Goal: Task Accomplishment & Management: Manage account settings

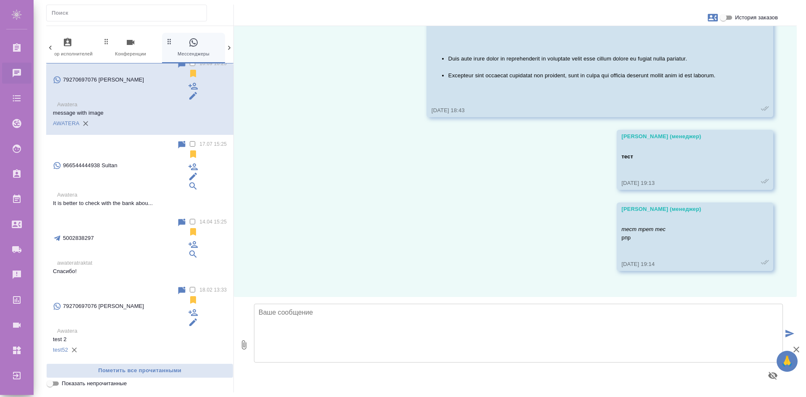
scroll to position [817, 0]
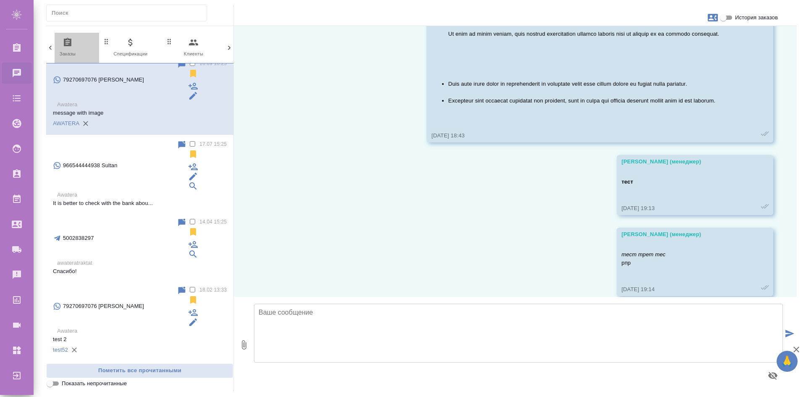
click at [55, 47] on span "0 Заказы" at bounding box center [67, 47] width 56 height 21
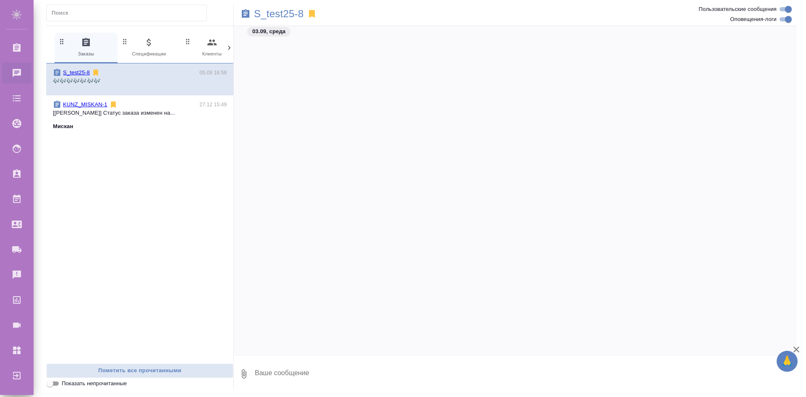
scroll to position [3960, 0]
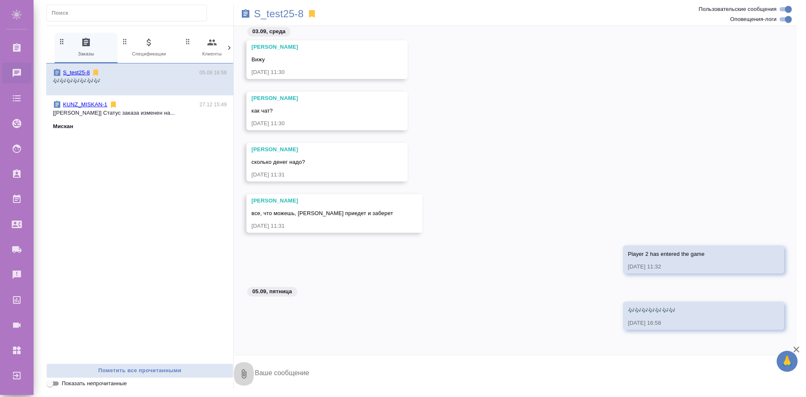
click at [245, 379] on button "0" at bounding box center [244, 373] width 20 height 29
click at [211, 347] on span "Из файлов заказа" at bounding box center [181, 349] width 98 height 11
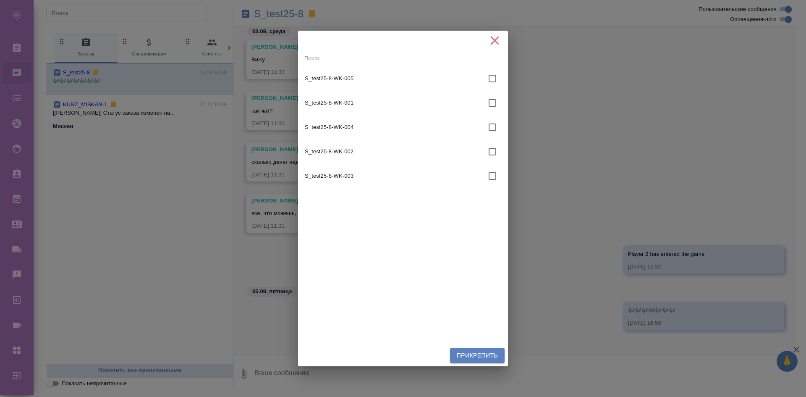
click at [488, 80] on input "checkbox" at bounding box center [492, 79] width 18 height 18
checkbox input "true"
click at [470, 350] on span "Прикрепить" at bounding box center [477, 355] width 41 height 10
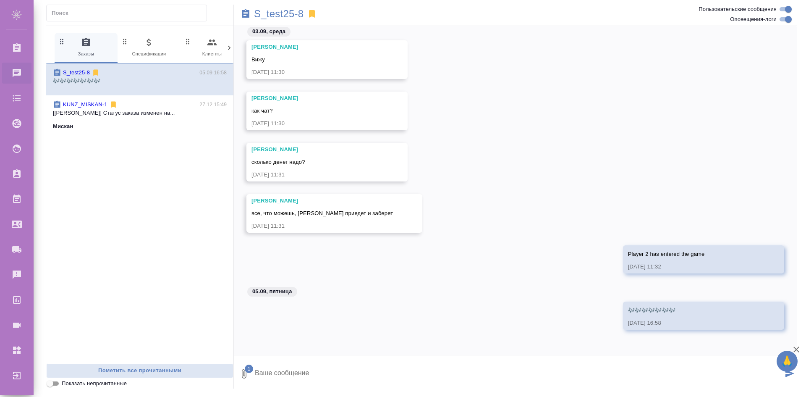
click at [355, 379] on textarea at bounding box center [518, 373] width 529 height 29
type textarea "test mode"
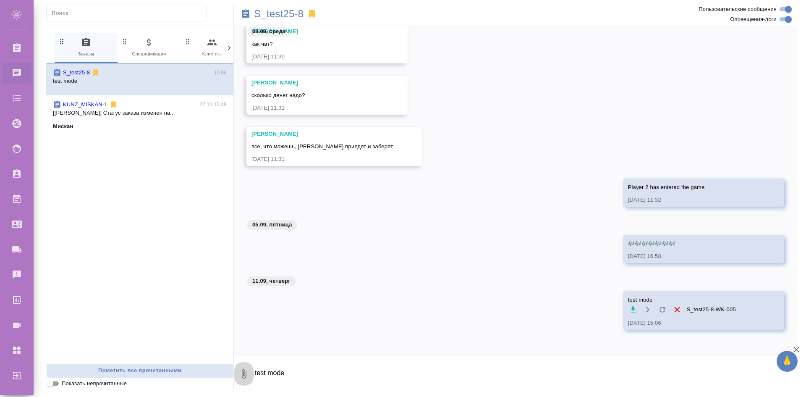
click at [238, 374] on button "0" at bounding box center [244, 373] width 20 height 29
click at [204, 329] on span "С локального диска" at bounding box center [181, 329] width 98 height 11
click at [0, 0] on input "С локального диска" at bounding box center [0, 0] width 0 height 0
click at [371, 361] on textarea "test mode" at bounding box center [518, 373] width 529 height 29
type textarea "test mode 2"
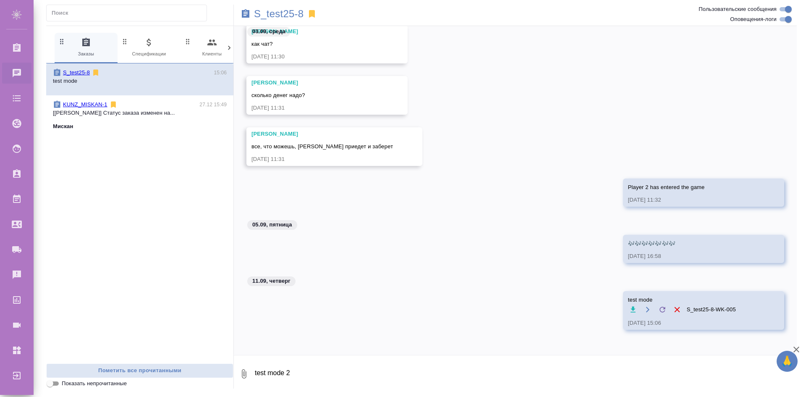
scroll to position [4092, 0]
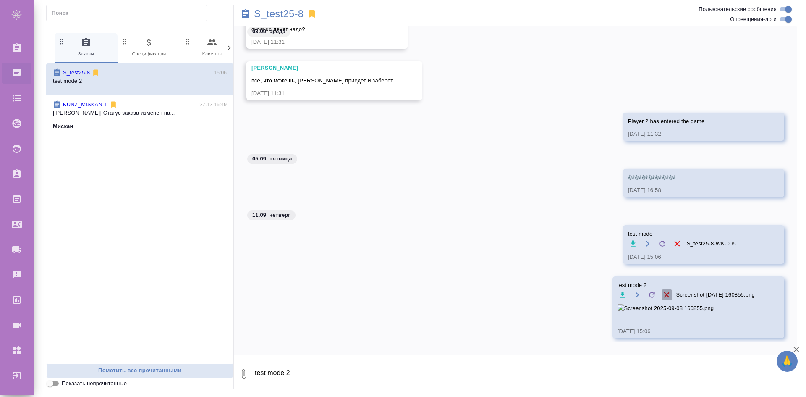
click at [662, 294] on icon "button" at bounding box center [666, 294] width 9 height 9
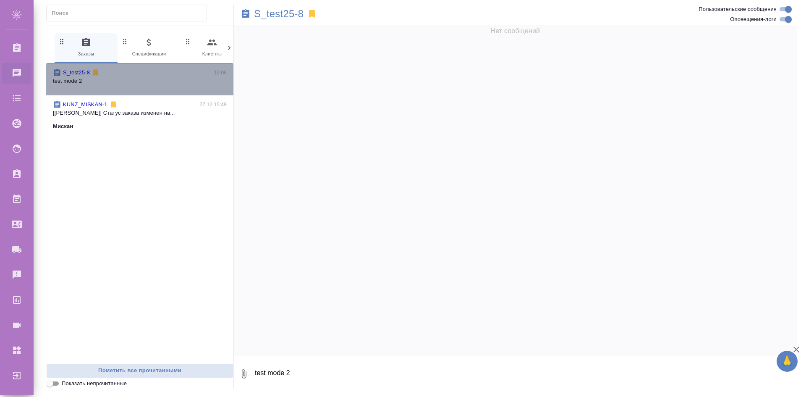
click at [111, 86] on span "S_test25-8 15:06 test mode 2" at bounding box center [140, 79] width 174 height 22
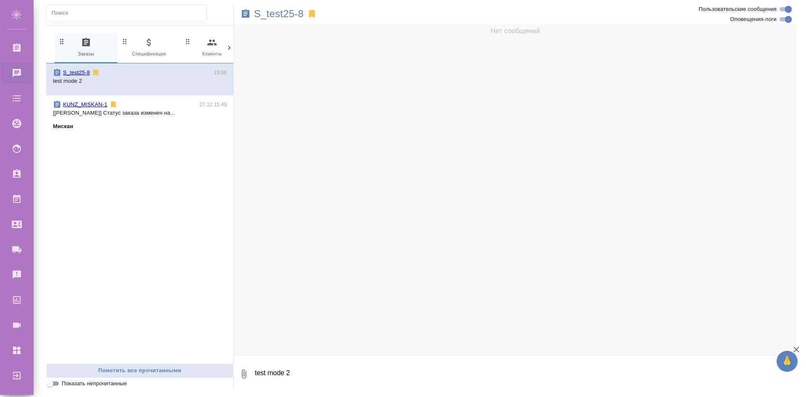
click at [162, 104] on div "KUNZ_MISKAN-1 27.12 15:49" at bounding box center [140, 104] width 174 height 8
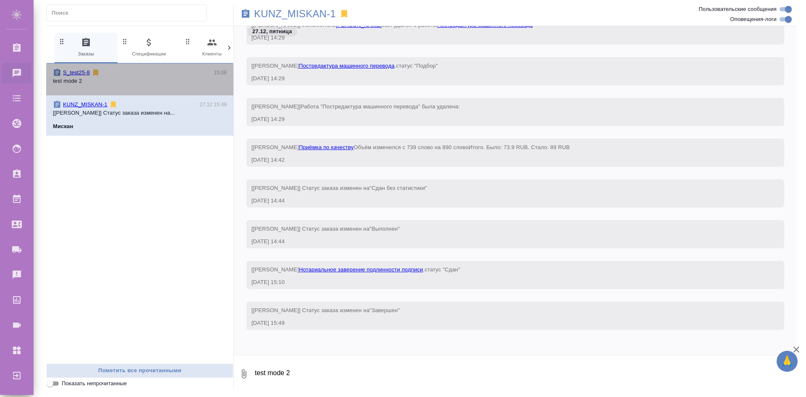
click at [168, 80] on p "test mode 2" at bounding box center [140, 81] width 174 height 8
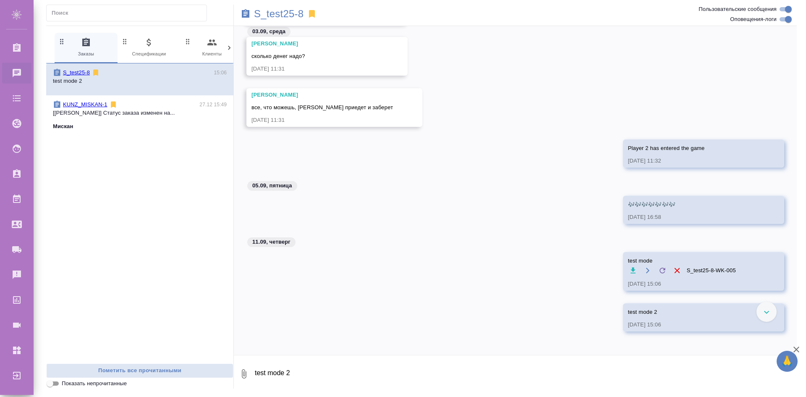
scroll to position [4386, 0]
click at [660, 270] on icon at bounding box center [662, 268] width 5 height 5
click at [0, 0] on input "file" at bounding box center [0, 0] width 0 height 0
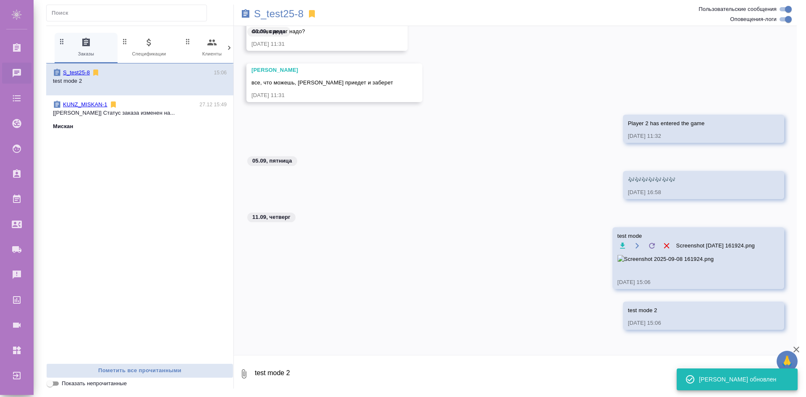
scroll to position [4432, 0]
click at [634, 242] on icon "button" at bounding box center [637, 245] width 7 height 7
click at [648, 241] on icon at bounding box center [652, 245] width 8 height 8
click at [0, 0] on input "file" at bounding box center [0, 0] width 0 height 0
click at [672, 306] on span "test mode 2" at bounding box center [691, 310] width 127 height 8
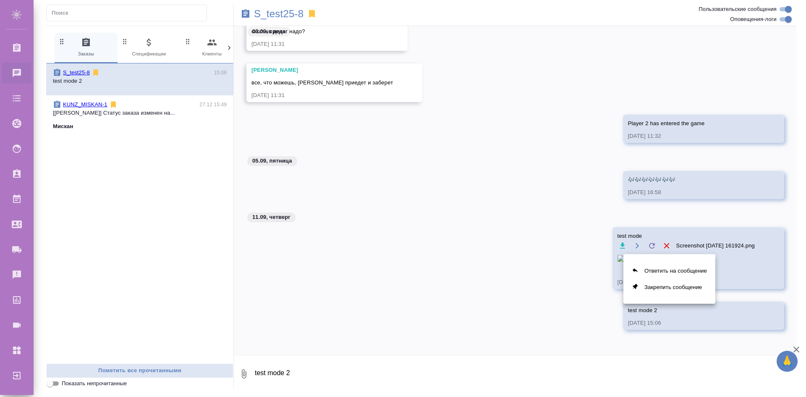
click at [593, 332] on div at bounding box center [403, 198] width 806 height 397
click at [489, 363] on textarea "test mode 2" at bounding box center [525, 373] width 543 height 29
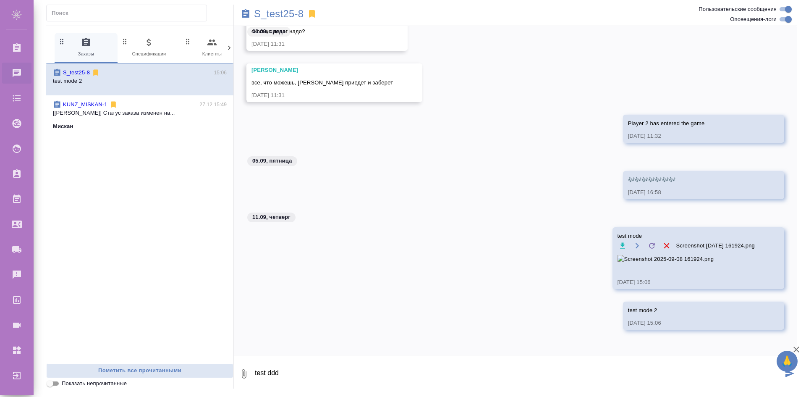
type textarea "test ddd"
click at [246, 375] on icon "button" at bounding box center [244, 373] width 5 height 9
click at [194, 346] on span "Из файлов заказа" at bounding box center [173, 349] width 52 height 10
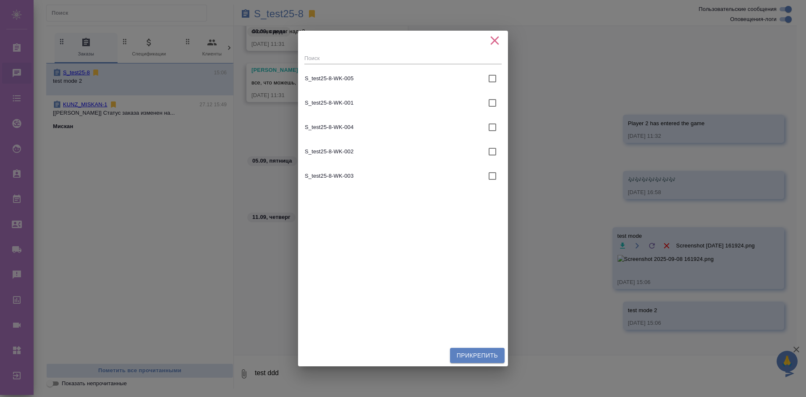
click at [489, 178] on input "checkbox" at bounding box center [492, 176] width 18 height 18
checkbox input "true"
click at [481, 353] on span "Прикрепить" at bounding box center [477, 355] width 41 height 10
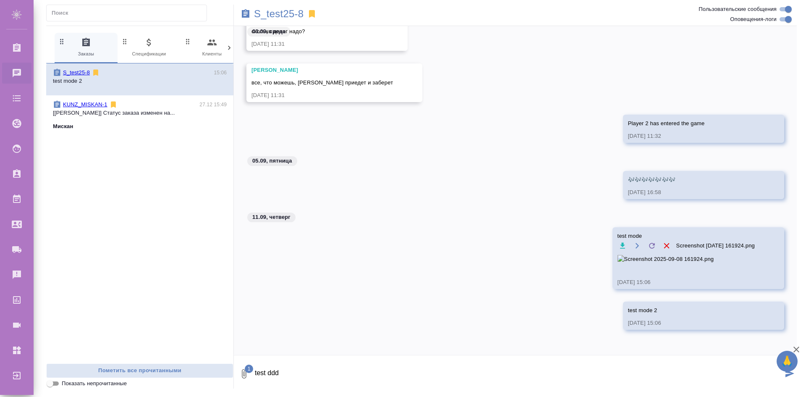
click at [786, 376] on icon "submit" at bounding box center [789, 373] width 9 height 8
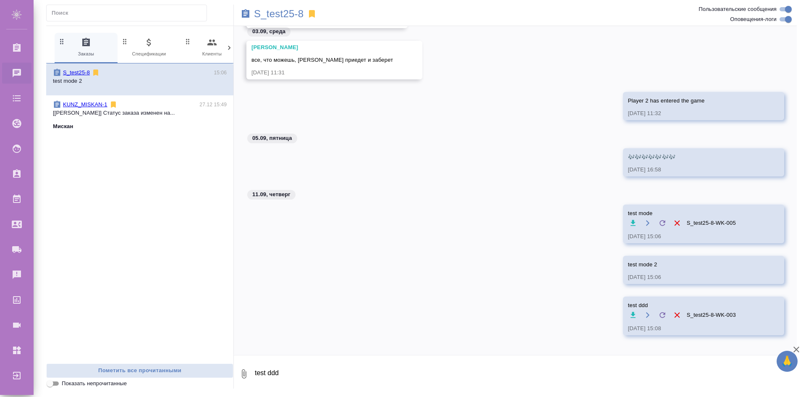
scroll to position [4437, 0]
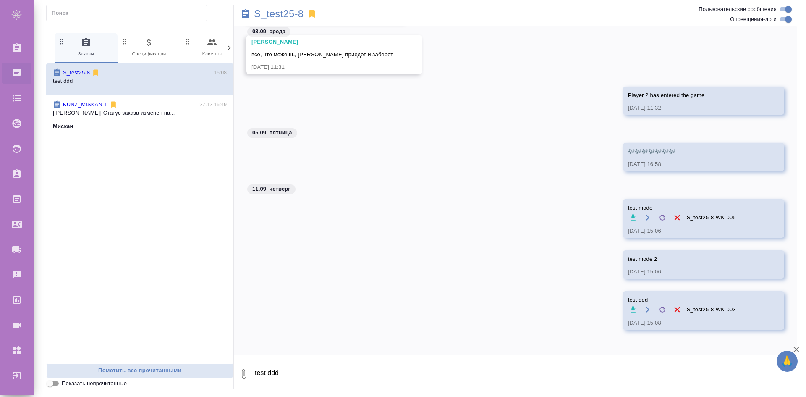
click at [672, 308] on icon "button" at bounding box center [676, 309] width 9 height 9
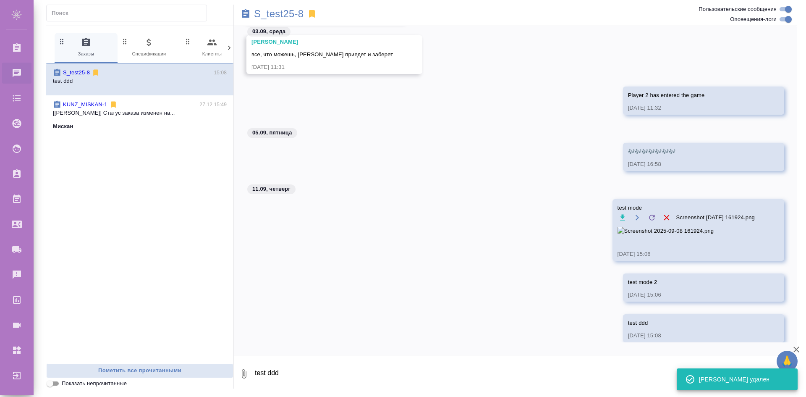
scroll to position [4473, 0]
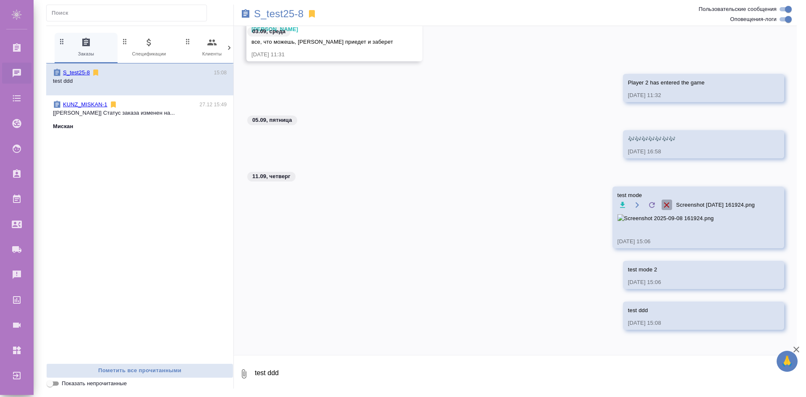
click at [662, 200] on icon "button" at bounding box center [666, 204] width 9 height 9
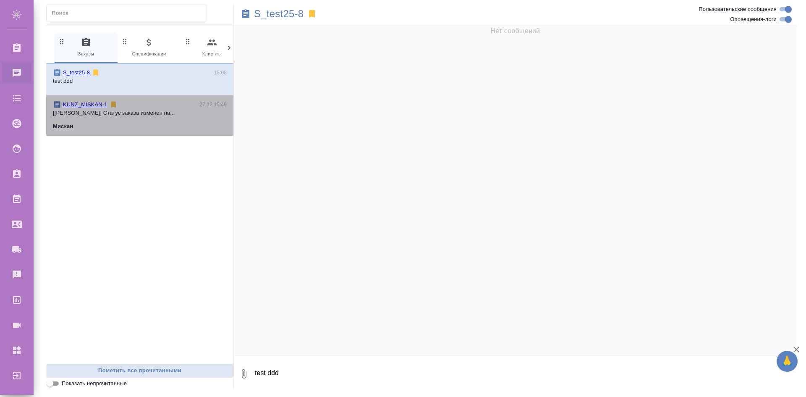
click at [104, 123] on div "Мискан" at bounding box center [140, 126] width 174 height 8
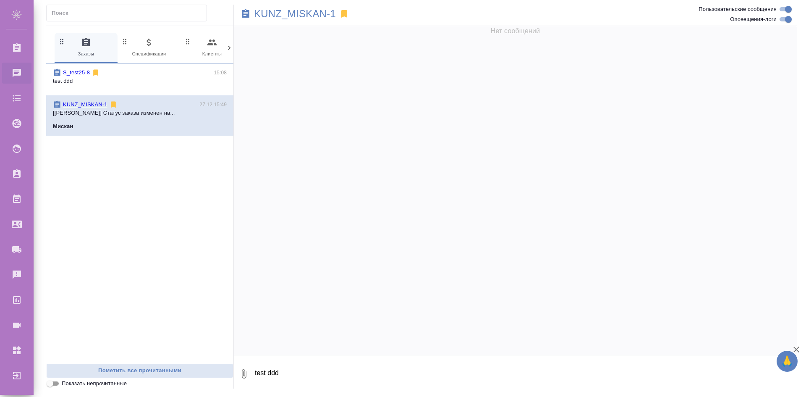
scroll to position [28088, 0]
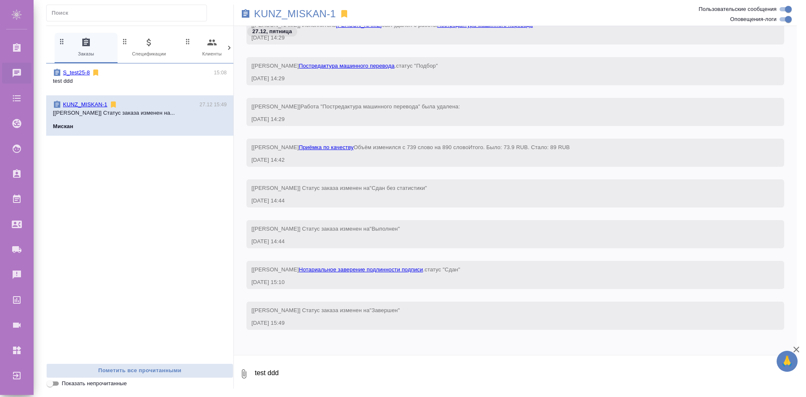
click at [128, 88] on span "S_test25-8 15:08 test ddd" at bounding box center [140, 79] width 174 height 22
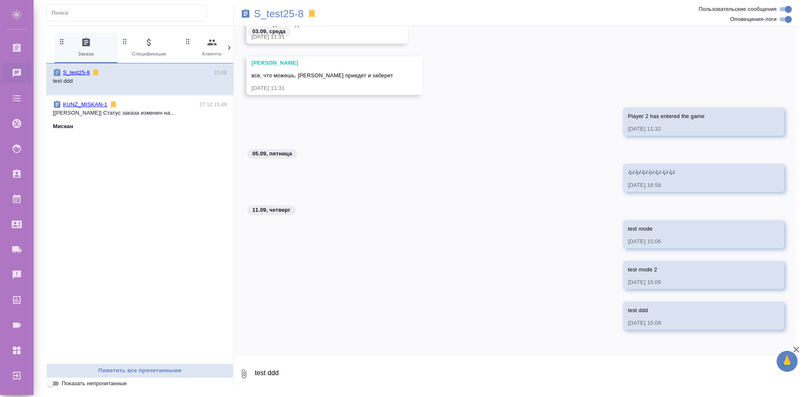
scroll to position [4492, 0]
click at [287, 383] on textarea "test ddd" at bounding box center [525, 373] width 543 height 29
type textarea "test"
click at [245, 373] on icon "button" at bounding box center [244, 373] width 10 height 10
click at [204, 342] on button "Из файлов заказа" at bounding box center [181, 349] width 105 height 16
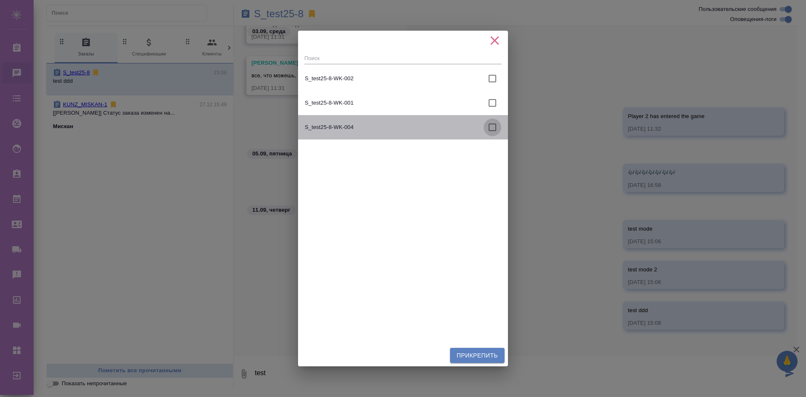
click at [483, 127] on input "checkbox" at bounding box center [492, 127] width 18 height 18
checkbox input "true"
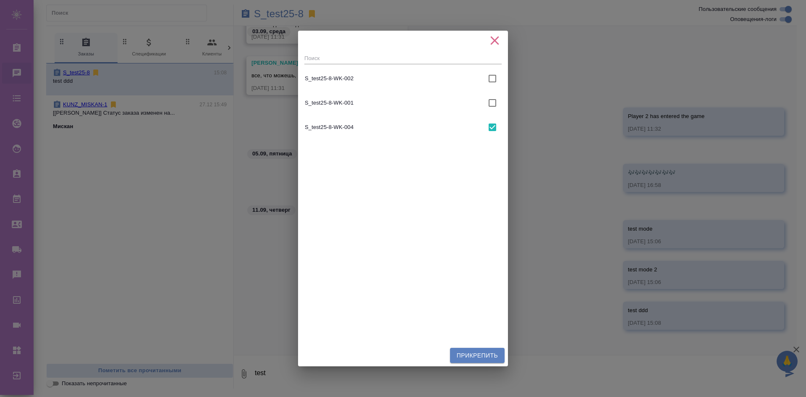
click at [467, 358] on span "Прикрепить" at bounding box center [477, 355] width 41 height 10
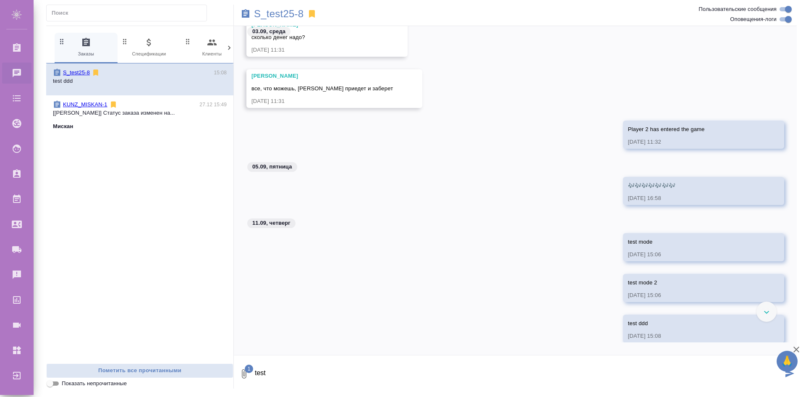
scroll to position [4441, 0]
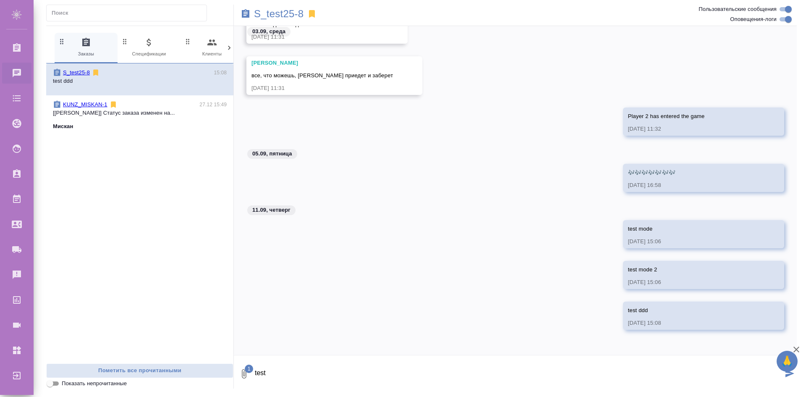
click at [788, 383] on button "submit" at bounding box center [790, 373] width 14 height 29
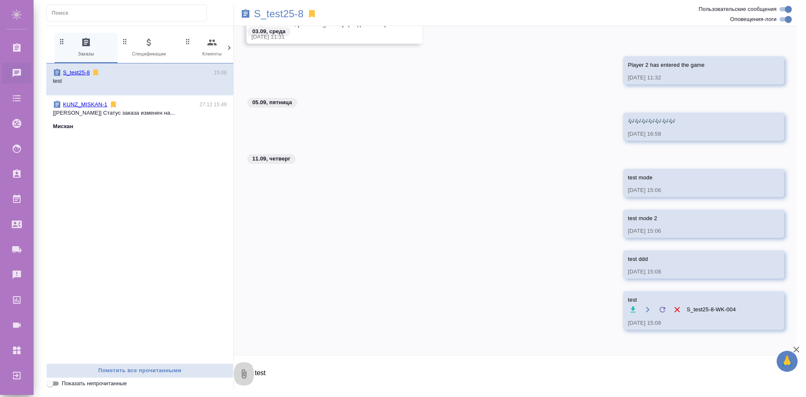
click at [245, 372] on icon "button" at bounding box center [244, 373] width 5 height 9
click at [187, 324] on span "С локального диска" at bounding box center [175, 329] width 57 height 10
click at [0, 0] on input "С локального диска" at bounding box center [0, 0] width 0 height 0
click at [297, 376] on textarea "test" at bounding box center [518, 373] width 529 height 29
type textarea "sss"
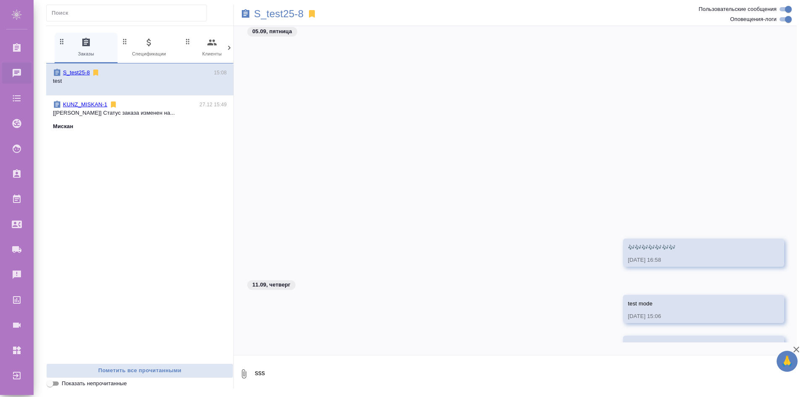
scroll to position [4620, 0]
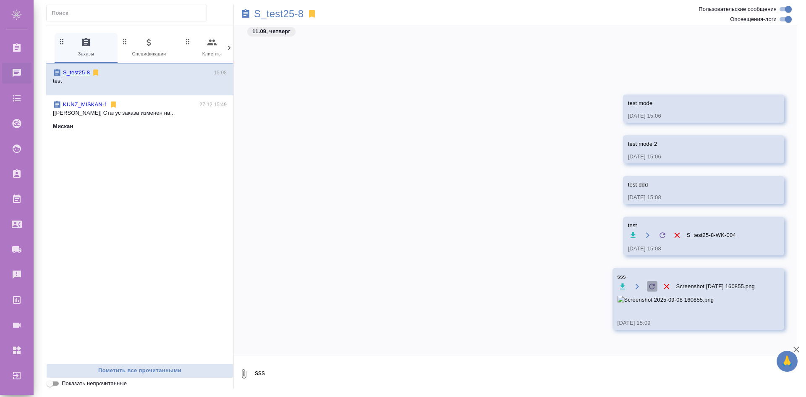
click at [648, 282] on icon at bounding box center [652, 286] width 8 height 8
click at [0, 0] on input "file" at bounding box center [0, 0] width 0 height 0
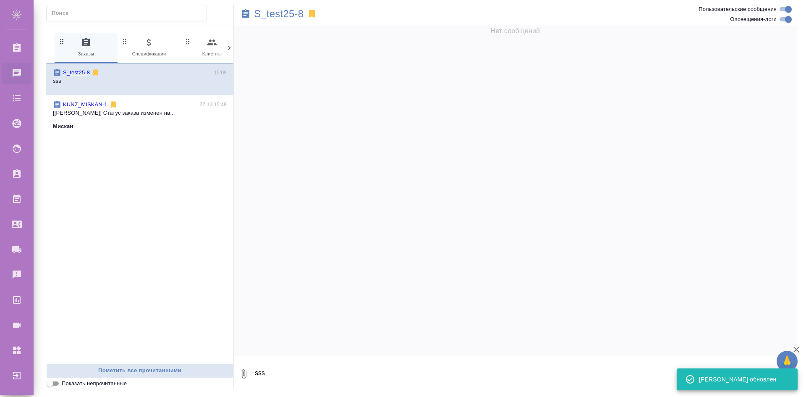
scroll to position [0, 0]
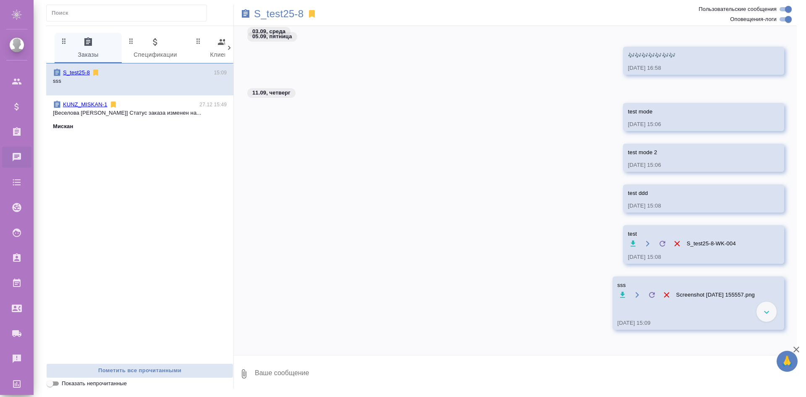
scroll to position [4409, 0]
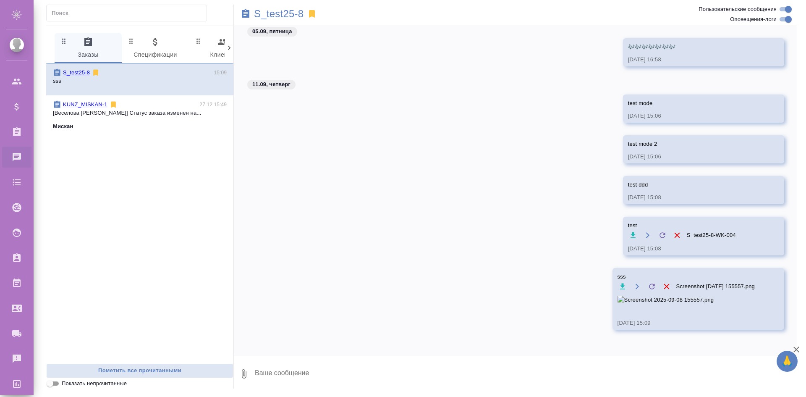
click at [648, 282] on icon at bounding box center [652, 286] width 8 height 8
click at [0, 0] on input "file" at bounding box center [0, 0] width 0 height 0
click at [634, 283] on icon "button" at bounding box center [637, 286] width 7 height 7
click at [282, 10] on p "S_test25-8" at bounding box center [279, 14] width 50 height 8
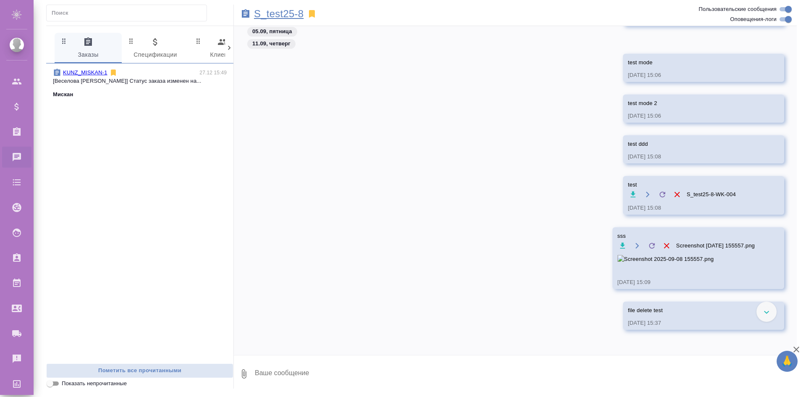
scroll to position [3835, 0]
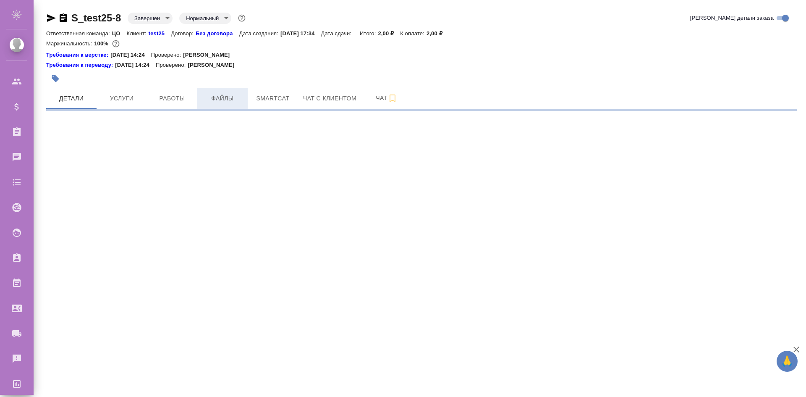
select select "RU"
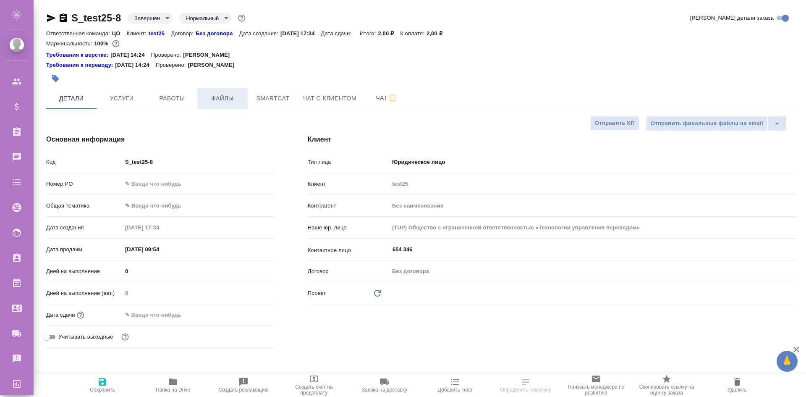
type textarea "x"
click at [223, 94] on span "Файлы" at bounding box center [222, 98] width 40 height 10
type textarea "x"
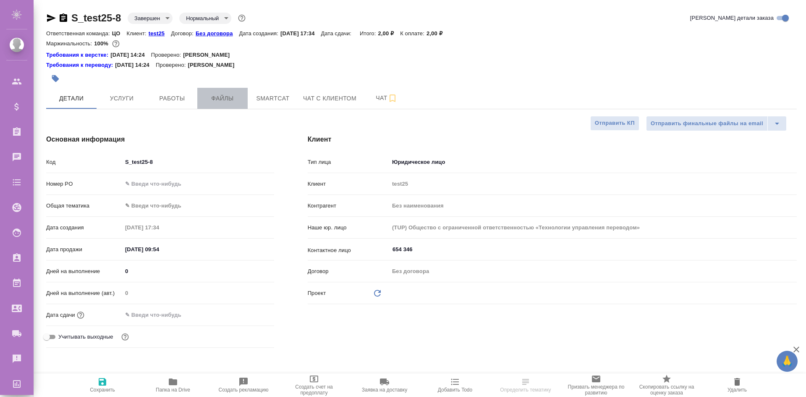
type textarea "x"
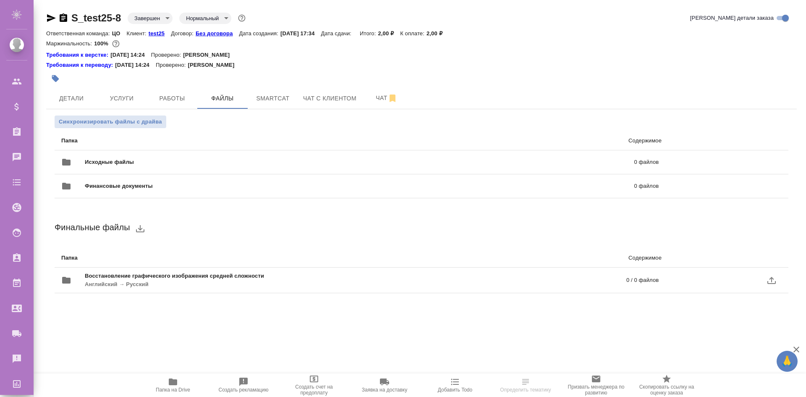
click at [145, 276] on span "Восстановление графического изображения средней сложности" at bounding box center [265, 276] width 360 height 8
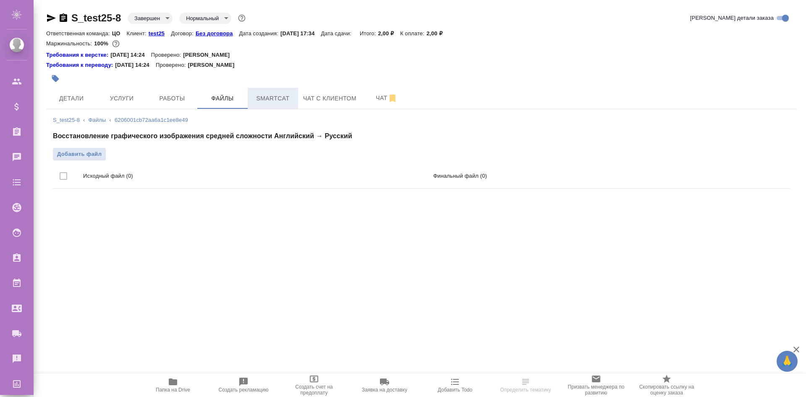
click at [282, 91] on button "Smartcat" at bounding box center [273, 98] width 50 height 21
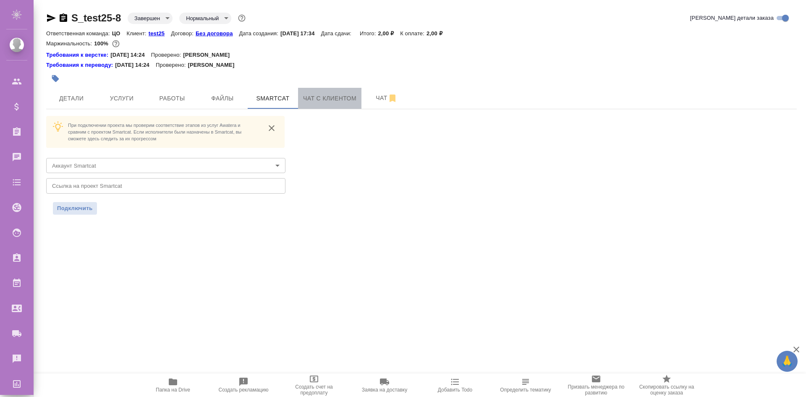
click at [320, 103] on span "Чат с клиентом" at bounding box center [329, 98] width 53 height 10
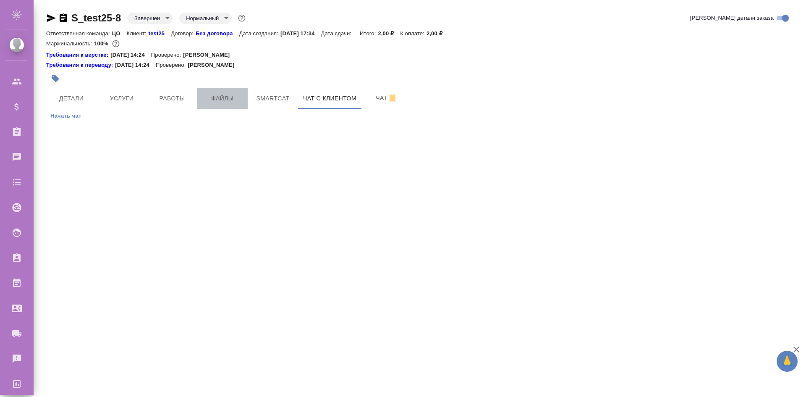
click at [221, 98] on span "Файлы" at bounding box center [222, 98] width 40 height 10
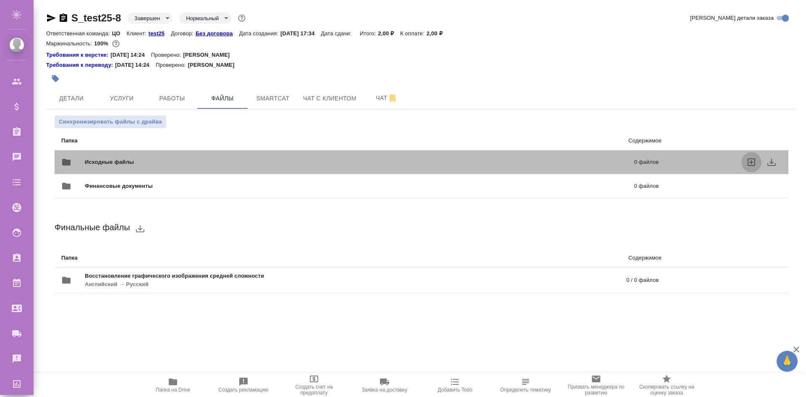
click at [751, 160] on icon "uploadFiles" at bounding box center [751, 162] width 10 height 10
click at [0, 0] on input "uploadFiles" at bounding box center [0, 0] width 0 height 0
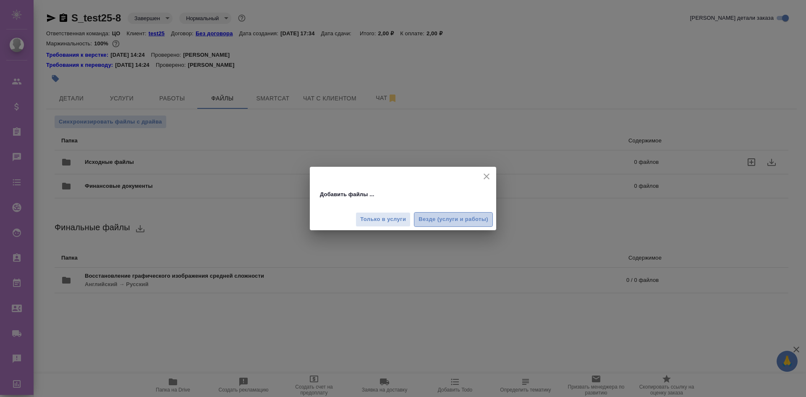
click at [454, 222] on span "Везде (услуги и работы)" at bounding box center [453, 219] width 70 height 10
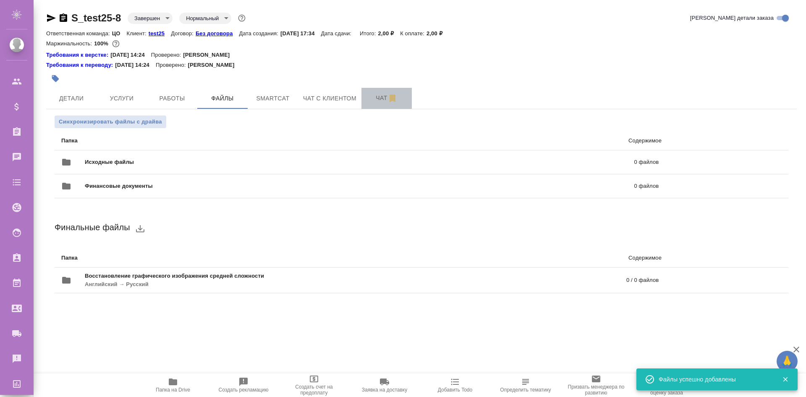
click at [375, 98] on span "Чат" at bounding box center [386, 98] width 40 height 10
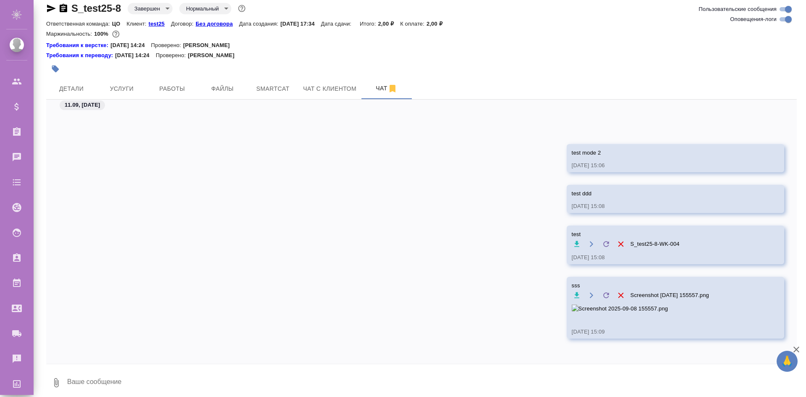
scroll to position [15, 0]
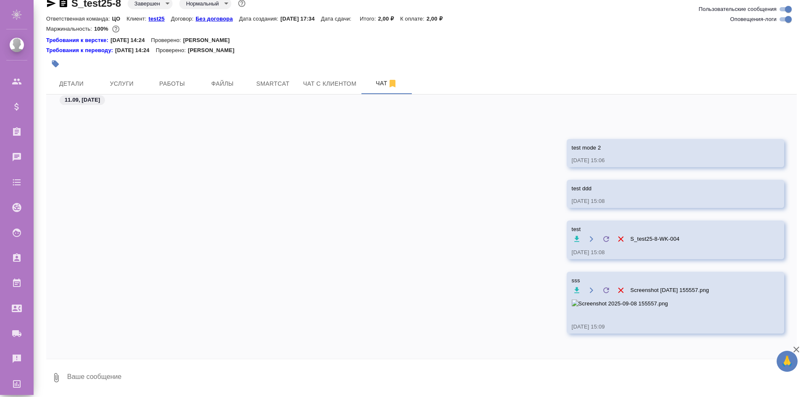
click at [61, 375] on button "0" at bounding box center [56, 377] width 20 height 29
click at [65, 358] on span "Из файлов заказа" at bounding box center [59, 352] width 98 height 11
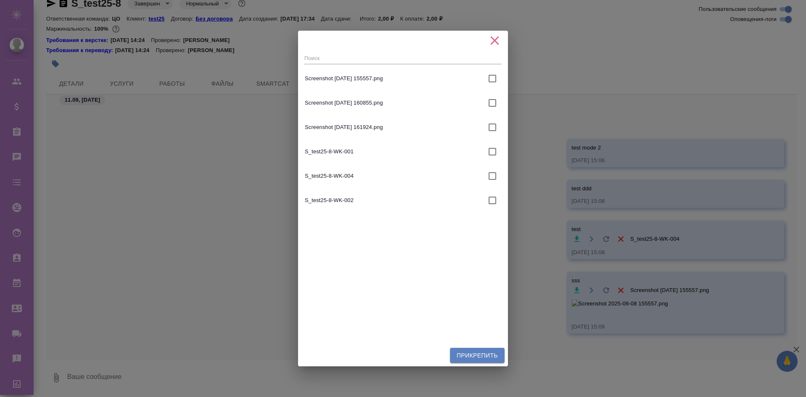
click at [485, 130] on input "checkbox" at bounding box center [492, 127] width 18 height 18
checkbox input "true"
click at [475, 356] on span "Прикрепить" at bounding box center [477, 355] width 41 height 10
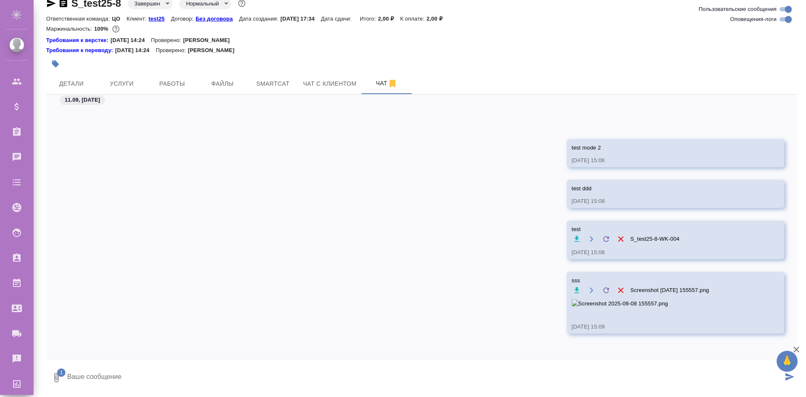
click at [218, 381] on textarea at bounding box center [424, 377] width 716 height 29
type textarea "file delete test"
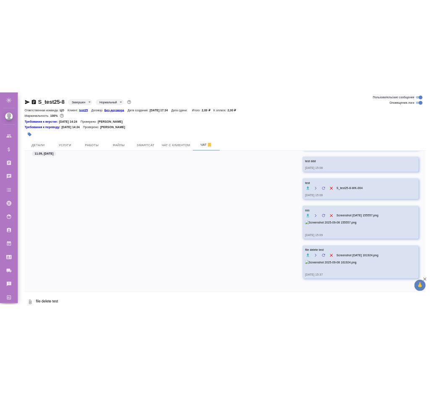
scroll to position [4607, 0]
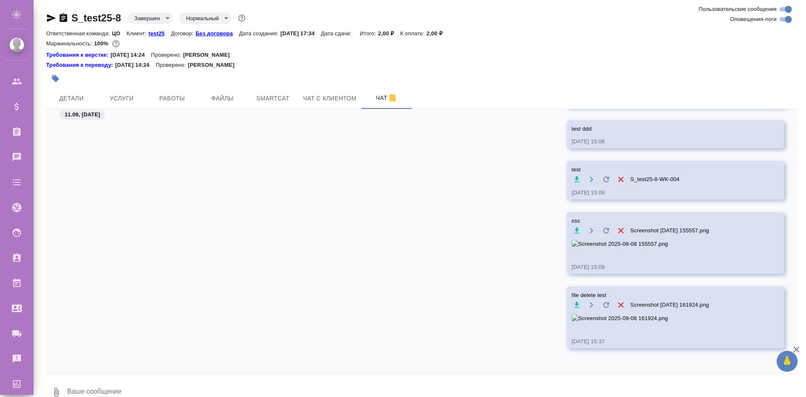
type textarea "I"
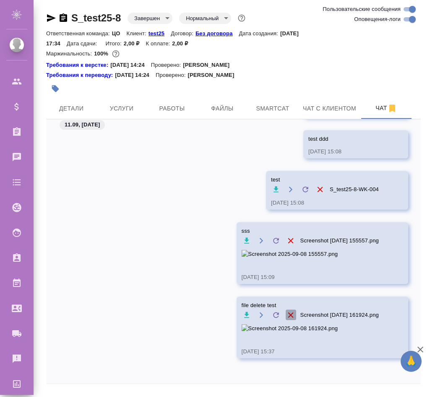
click at [286, 310] on icon "button" at bounding box center [290, 314] width 9 height 9
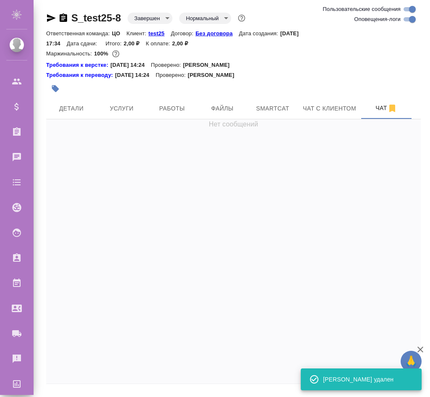
scroll to position [0, 0]
click at [219, 109] on span "Файлы" at bounding box center [222, 108] width 40 height 10
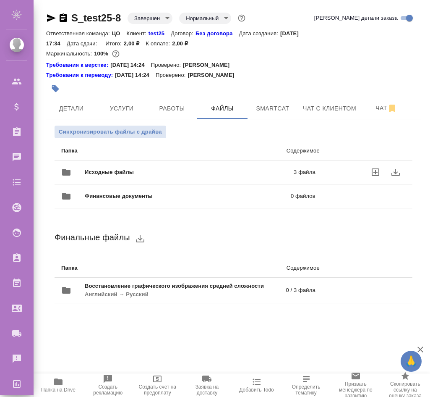
click at [250, 170] on p "3 файла" at bounding box center [265, 172] width 102 height 8
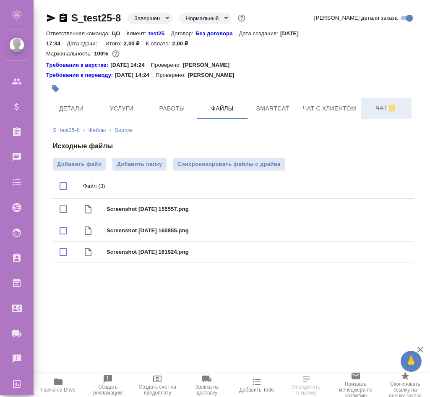
click at [371, 109] on span "Чат" at bounding box center [386, 108] width 40 height 10
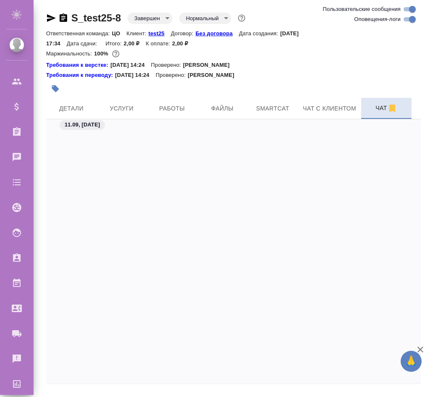
scroll to position [4492, 0]
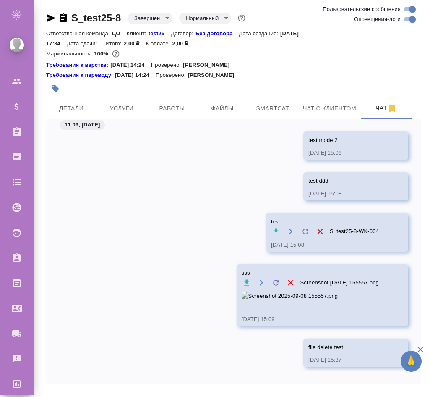
click at [423, 348] on icon "button" at bounding box center [420, 349] width 10 height 10
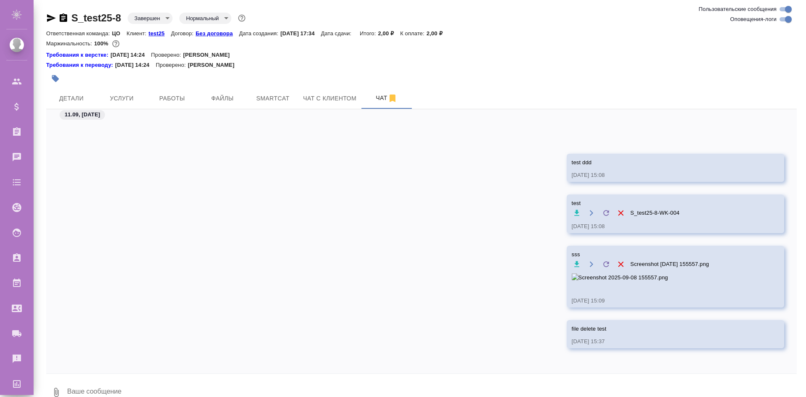
scroll to position [15, 0]
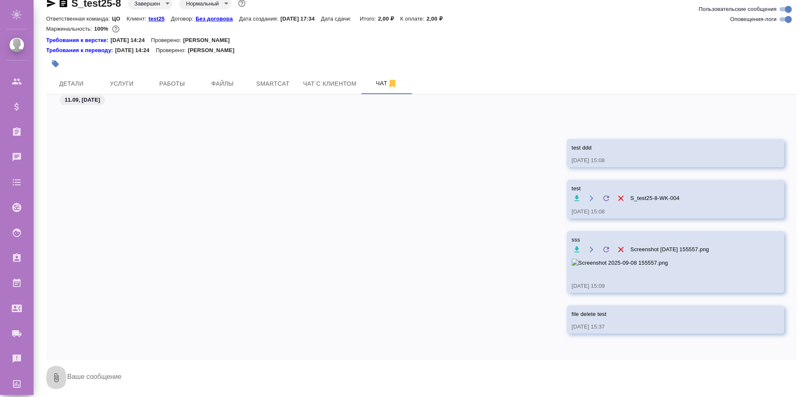
click at [62, 377] on button "0" at bounding box center [56, 377] width 20 height 29
click at [71, 356] on span "Из файлов заказа" at bounding box center [51, 353] width 52 height 10
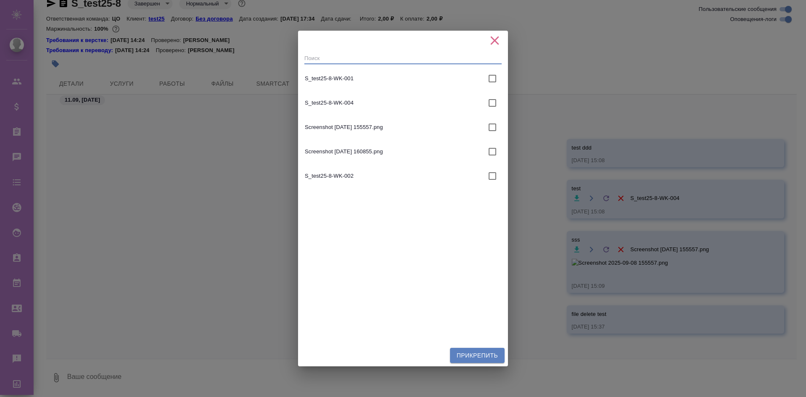
click at [430, 64] on input "text" at bounding box center [402, 58] width 197 height 12
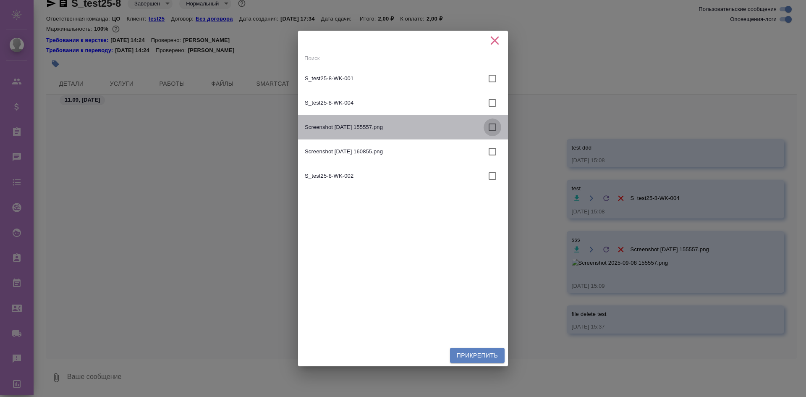
click at [430, 131] on input "checkbox" at bounding box center [492, 127] width 18 height 18
checkbox input "true"
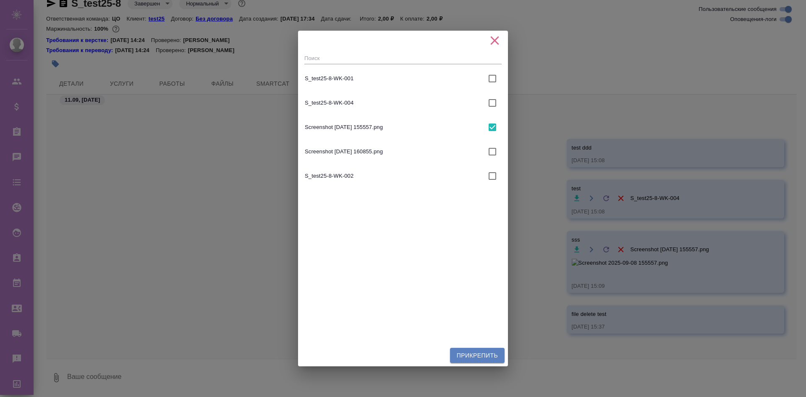
click at [430, 352] on span "Прикрепить" at bounding box center [477, 355] width 41 height 10
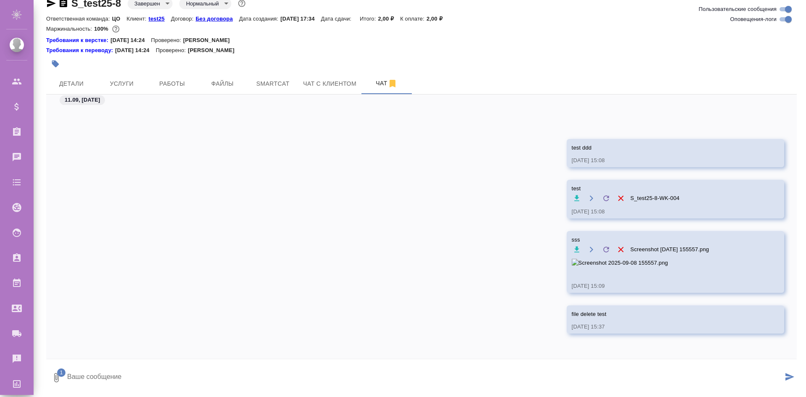
click at [430, 378] on icon "submit" at bounding box center [789, 377] width 9 height 8
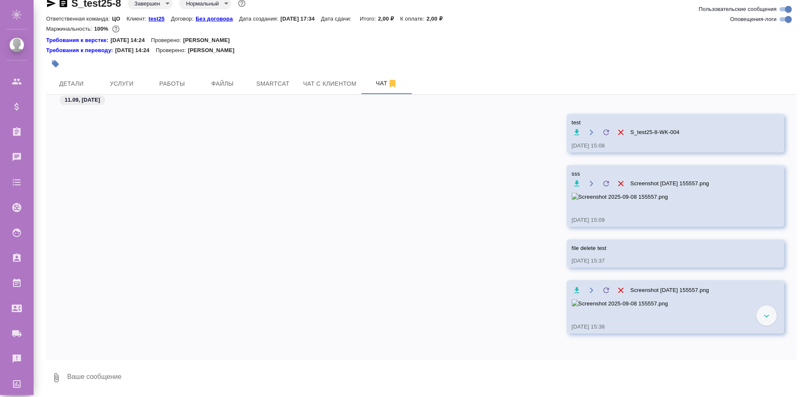
scroll to position [4666, 0]
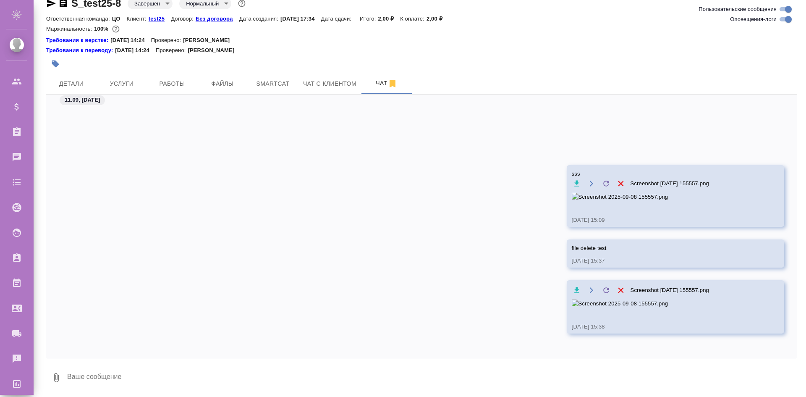
click at [430, 285] on icon "button" at bounding box center [620, 289] width 9 height 9
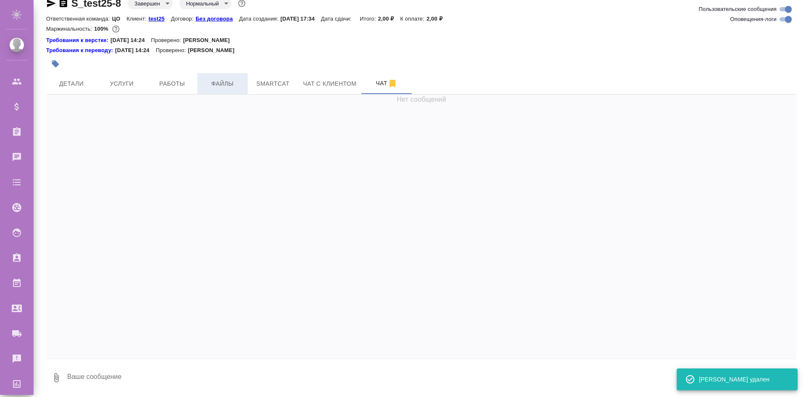
click at [234, 85] on span "Файлы" at bounding box center [222, 83] width 40 height 10
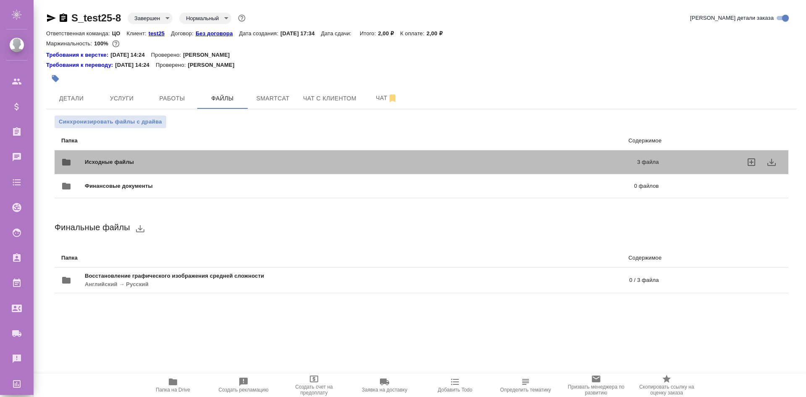
click at [238, 156] on div "Исходные файлы 3 файла" at bounding box center [359, 162] width 597 height 20
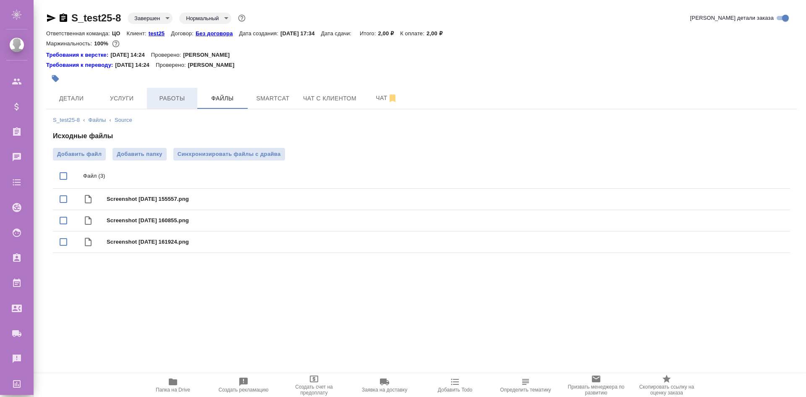
click at [169, 99] on span "Работы" at bounding box center [172, 98] width 40 height 10
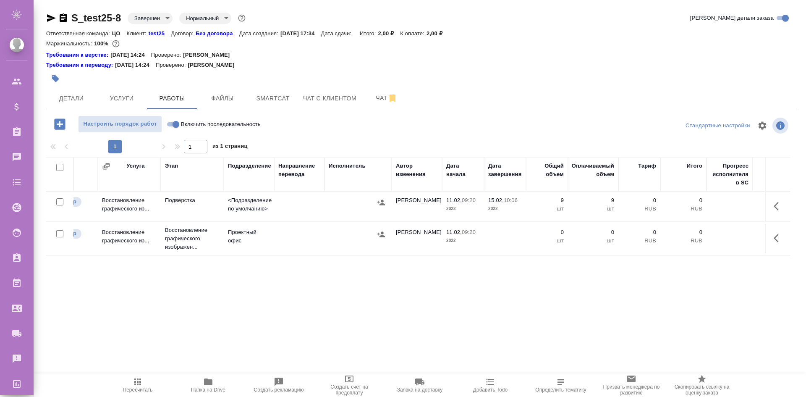
scroll to position [0, 240]
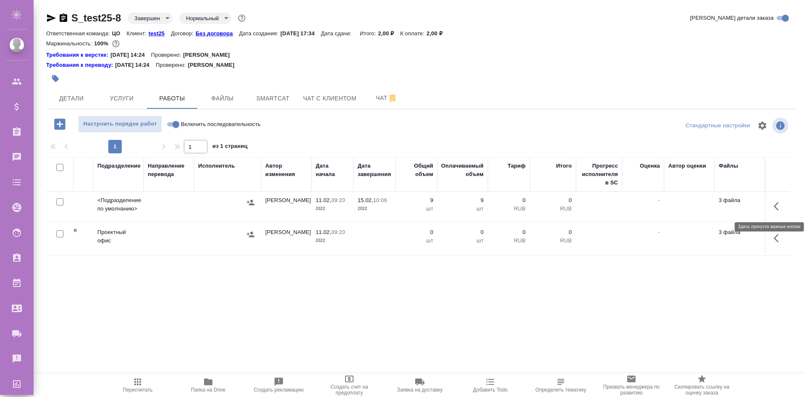
click at [430, 204] on button "button" at bounding box center [778, 206] width 20 height 20
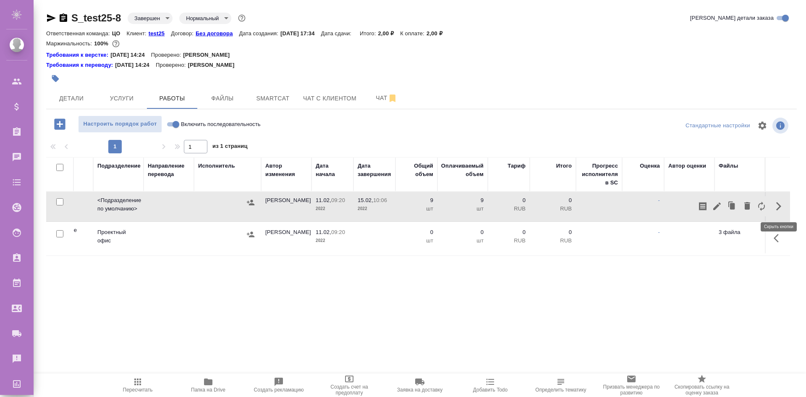
click at [430, 204] on button "button" at bounding box center [778, 206] width 20 height 20
click at [230, 102] on span "Файлы" at bounding box center [222, 98] width 40 height 10
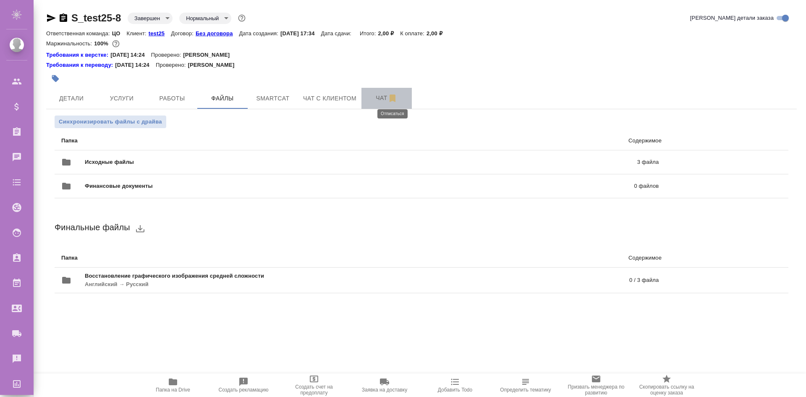
click at [391, 98] on icon "button" at bounding box center [392, 98] width 6 height 8
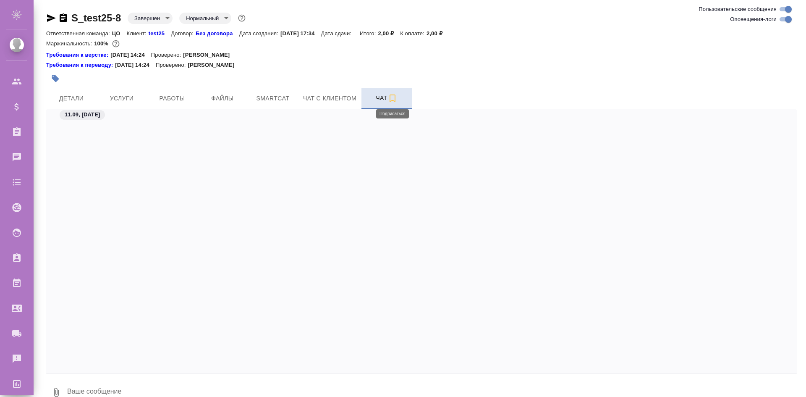
scroll to position [4586, 0]
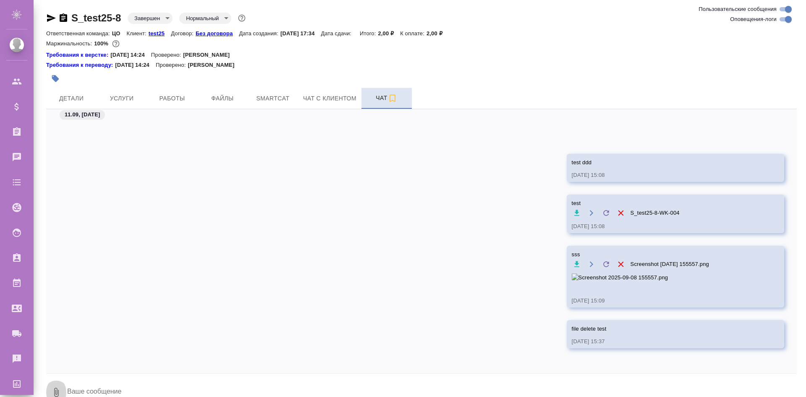
click at [54, 391] on icon "button" at bounding box center [56, 392] width 10 height 10
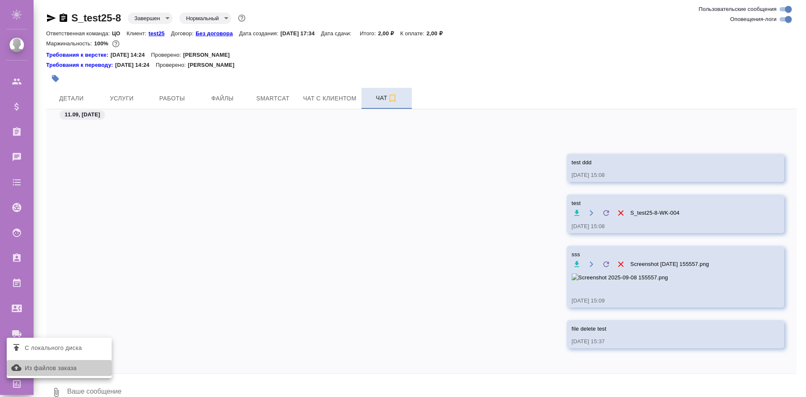
click at [67, 372] on span "Из файлов заказа" at bounding box center [51, 368] width 52 height 10
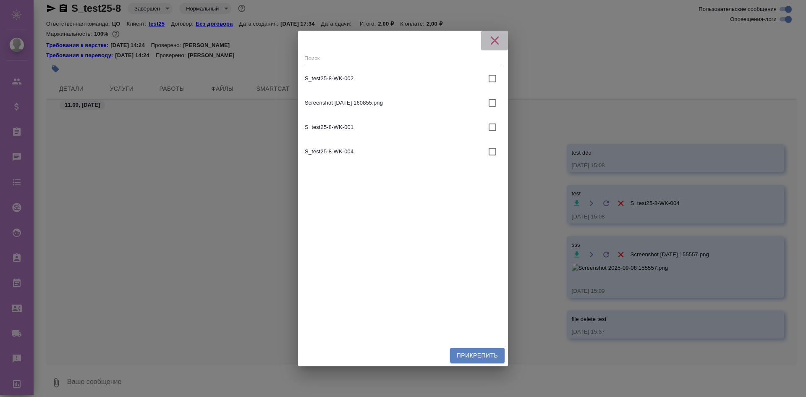
click at [430, 43] on icon "button" at bounding box center [494, 40] width 8 height 8
